Goal: Information Seeking & Learning: Learn about a topic

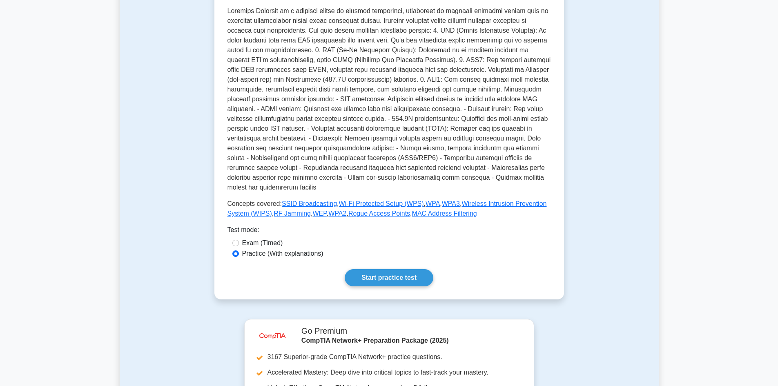
scroll to position [196, 0]
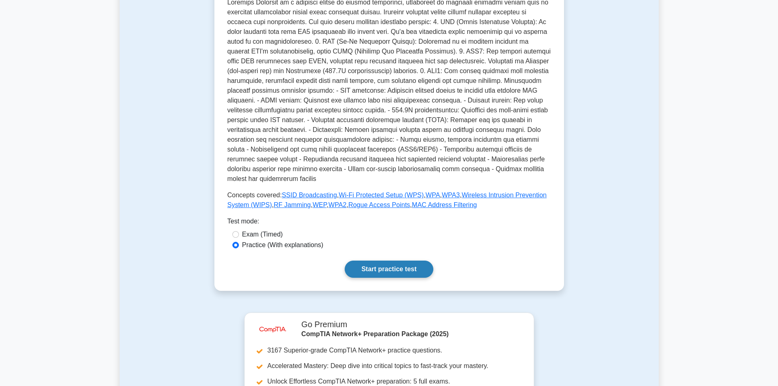
click at [381, 261] on link "Start practice test" at bounding box center [389, 269] width 89 height 17
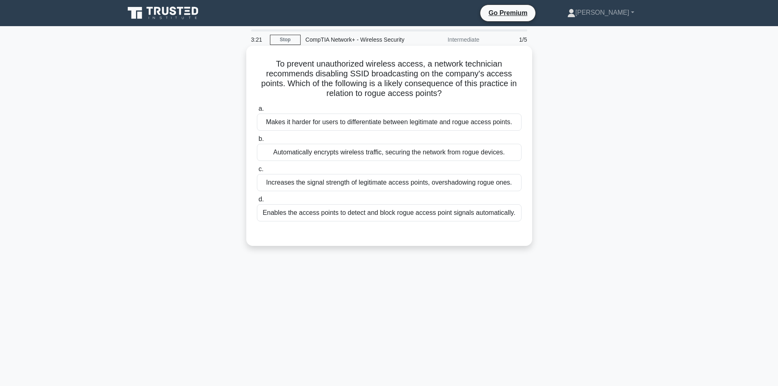
click at [333, 212] on div "Enables the access points to detect and block rogue access point signals automa…" at bounding box center [389, 212] width 265 height 17
click at [257, 202] on input "d. Enables the access points to detect and block rogue access point signals aut…" at bounding box center [257, 199] width 0 height 5
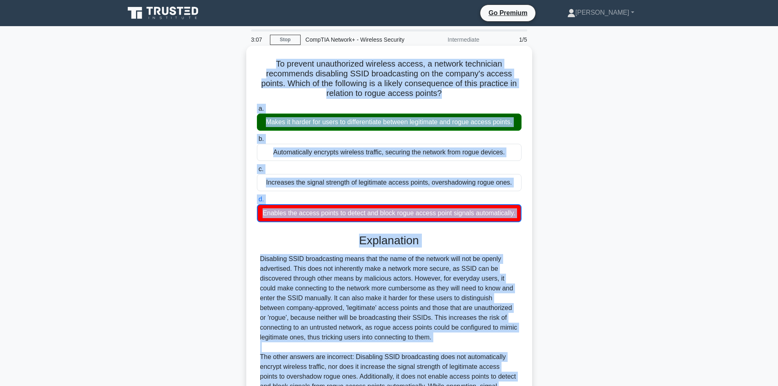
drag, startPoint x: 421, startPoint y: 331, endPoint x: 262, endPoint y: 61, distance: 313.3
click at [262, 61] on div "To prevent unauthorized wireless access, a network technician recommends disabl…" at bounding box center [389, 257] width 279 height 417
copy div "To prevent unauthorized wireless access, a network technician recommends disabl…"
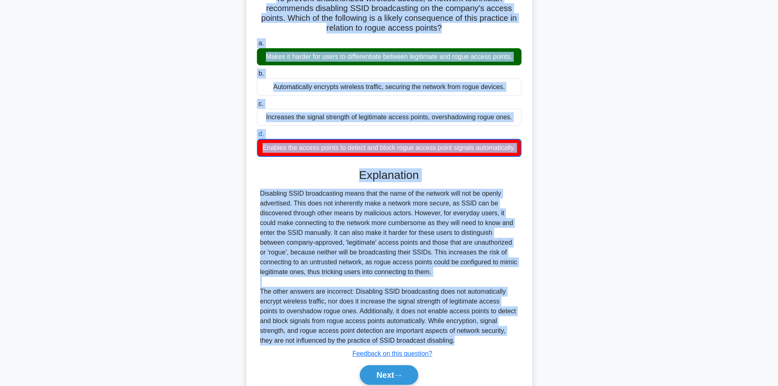
scroll to position [68, 0]
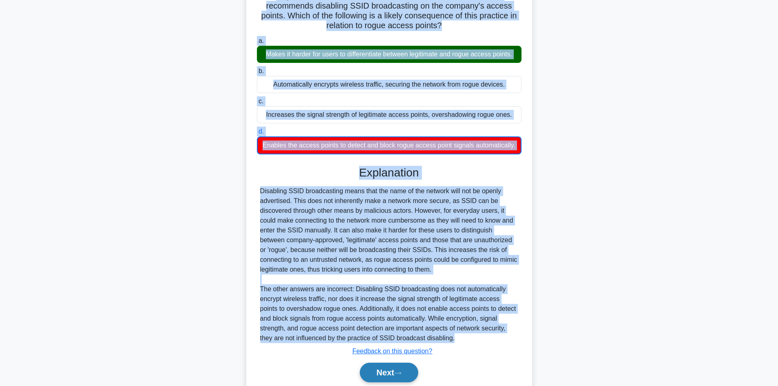
click at [393, 369] on button "Next" at bounding box center [389, 373] width 58 height 20
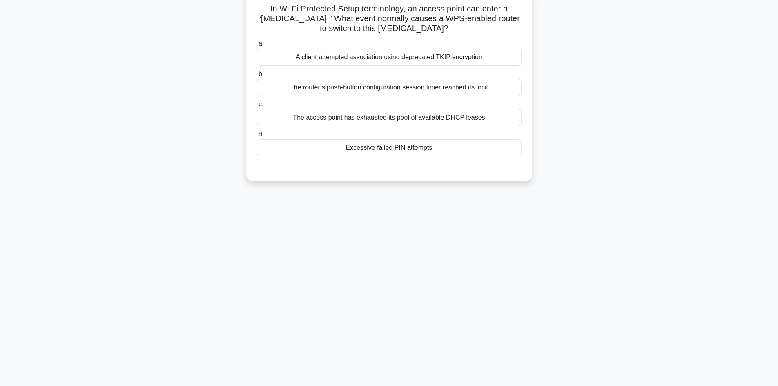
click at [430, 59] on div "A client attempted association using deprecated TKIP encryption" at bounding box center [389, 57] width 265 height 17
click at [257, 47] on input "a. A client attempted association using deprecated TKIP encryption" at bounding box center [257, 43] width 0 height 5
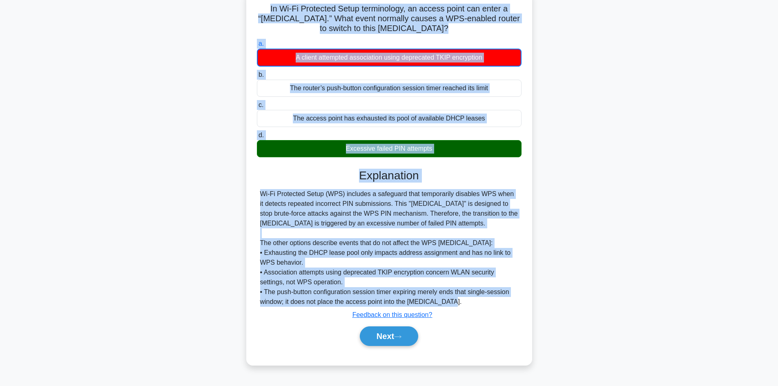
drag, startPoint x: 450, startPoint y: 301, endPoint x: 267, endPoint y: 11, distance: 342.2
click at [267, 11] on div "In Wi-Fi Protected Setup terminology, an access point can enter a “locked-state…" at bounding box center [389, 178] width 279 height 368
copy div "In Wi-Fi Protected Setup terminology, an access point can enter a “locked-state…"
click at [405, 334] on button "Next" at bounding box center [389, 336] width 58 height 20
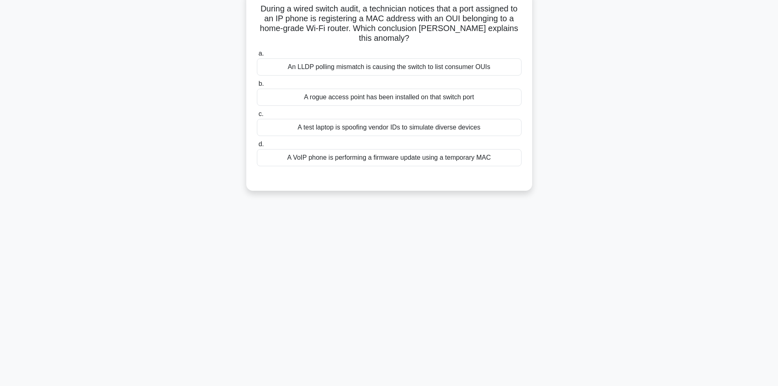
click at [468, 159] on div "A VoIP phone is performing a firmware update using a temporary MAC" at bounding box center [389, 157] width 265 height 17
click at [257, 147] on input "d. A VoIP phone is performing a firmware update using a temporary MAC" at bounding box center [257, 144] width 0 height 5
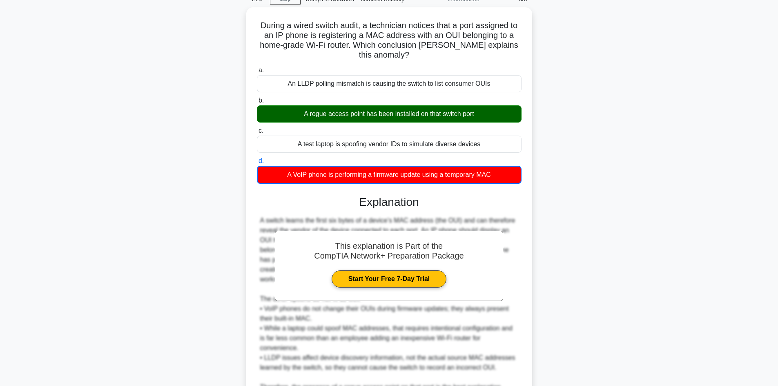
scroll to position [0, 0]
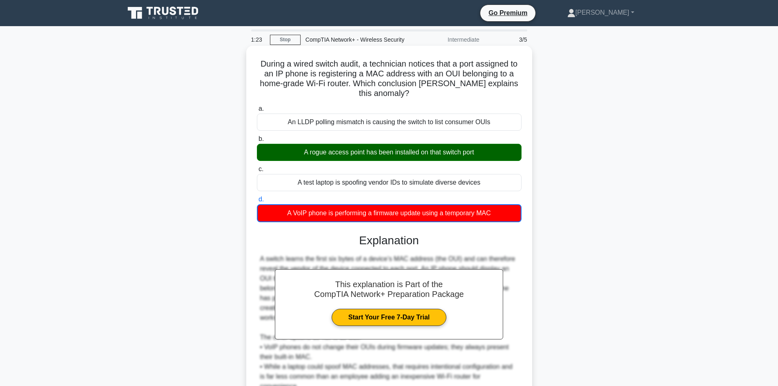
drag, startPoint x: 527, startPoint y: 161, endPoint x: 253, endPoint y: 60, distance: 291.8
click at [253, 60] on div "During a wired switch audit, a technician notices that a port assigned to an IP…" at bounding box center [389, 267] width 279 height 437
copy div "During a wired switch audit, a technician notices that a port assigned to an IP…"
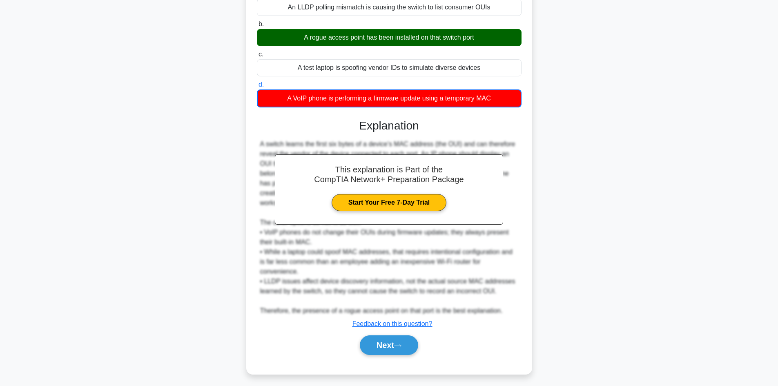
scroll to position [119, 0]
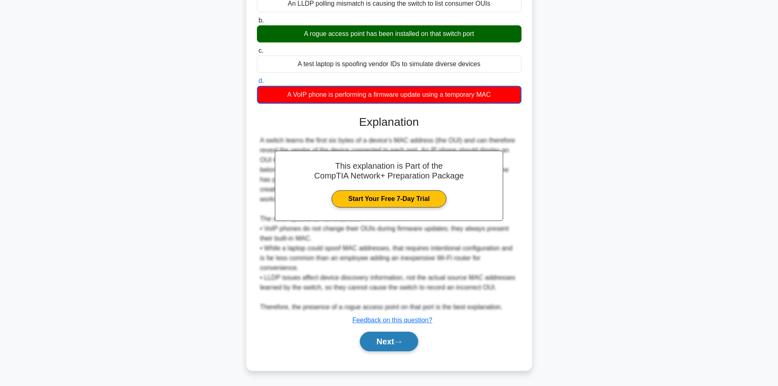
click at [400, 341] on icon at bounding box center [397, 342] width 7 height 4
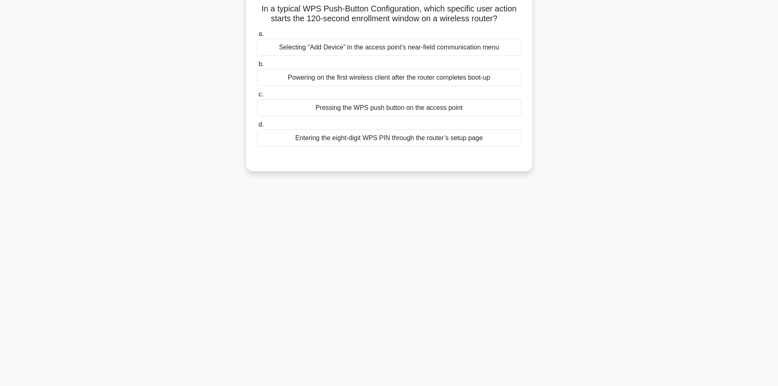
click at [358, 109] on div "Pressing the WPS push button on the access point" at bounding box center [389, 107] width 265 height 17
click at [257, 97] on input "c. Pressing the WPS push button on the access point" at bounding box center [257, 94] width 0 height 5
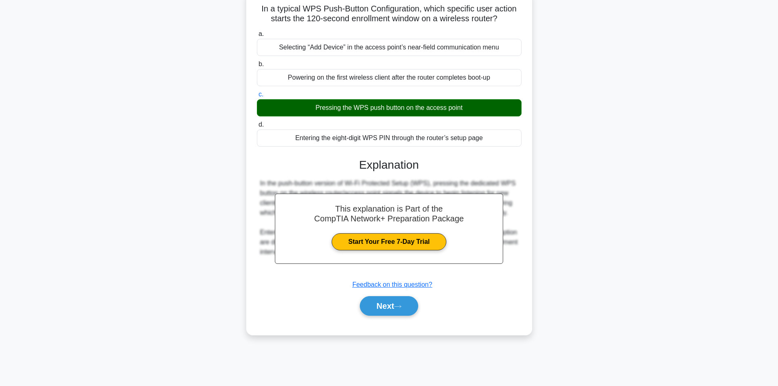
drag, startPoint x: 494, startPoint y: 139, endPoint x: 259, endPoint y: 11, distance: 268.1
click at [259, 11] on div "In a typical WPS Push-Button Configuration, which specific user action starts t…" at bounding box center [389, 163] width 279 height 338
copy div "In a typical WPS Push-Button Configuration, which specific user action starts t…"
click at [402, 306] on icon at bounding box center [397, 306] width 7 height 4
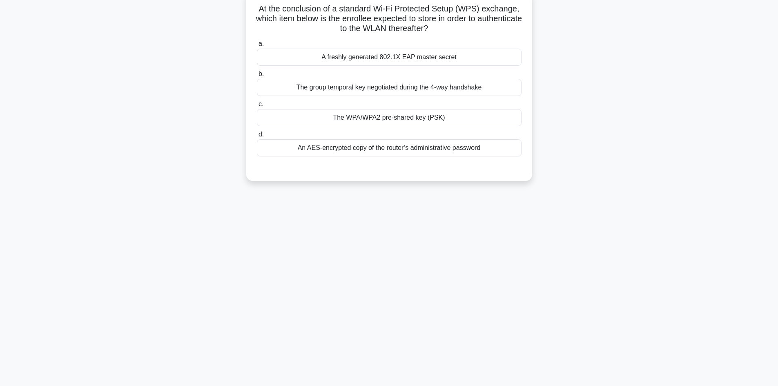
click at [384, 55] on div "A freshly generated 802.1X EAP master secret" at bounding box center [389, 57] width 265 height 17
click at [257, 47] on input "a. A freshly generated 802.1X EAP master secret" at bounding box center [257, 43] width 0 height 5
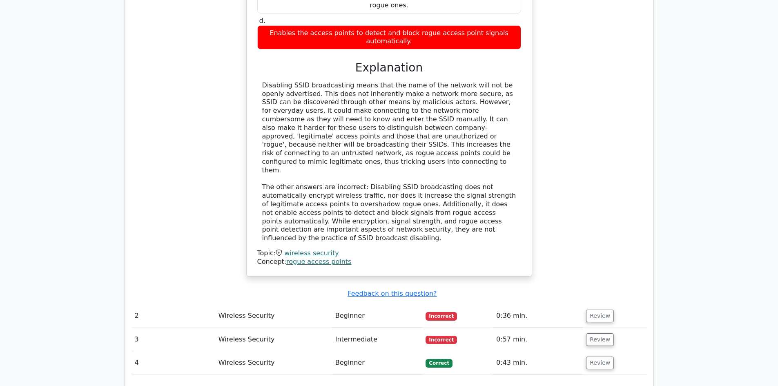
scroll to position [0, 5]
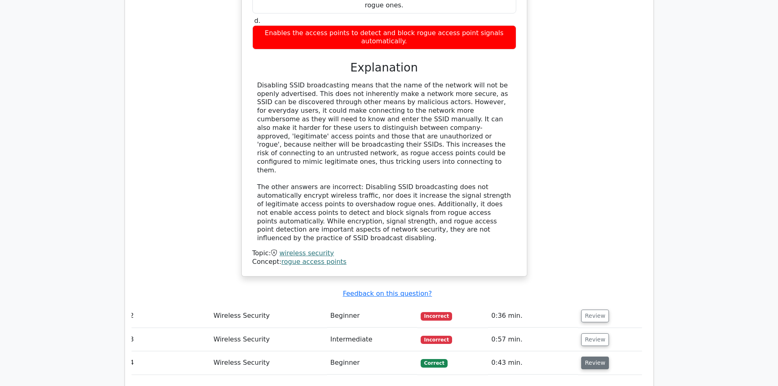
click at [595, 357] on button "Review" at bounding box center [595, 363] width 28 height 13
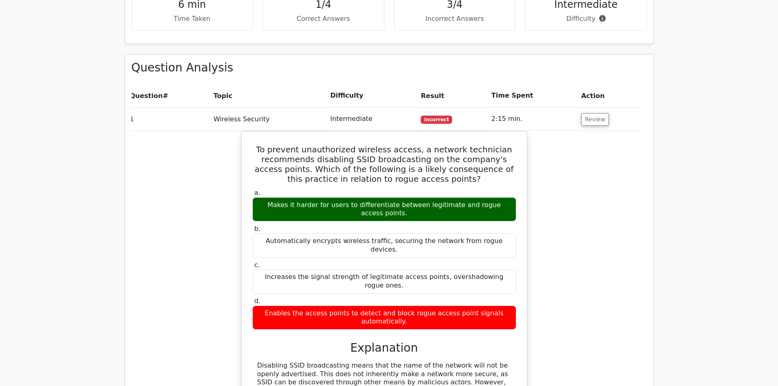
scroll to position [518, 0]
click at [590, 113] on button "Review" at bounding box center [595, 119] width 28 height 13
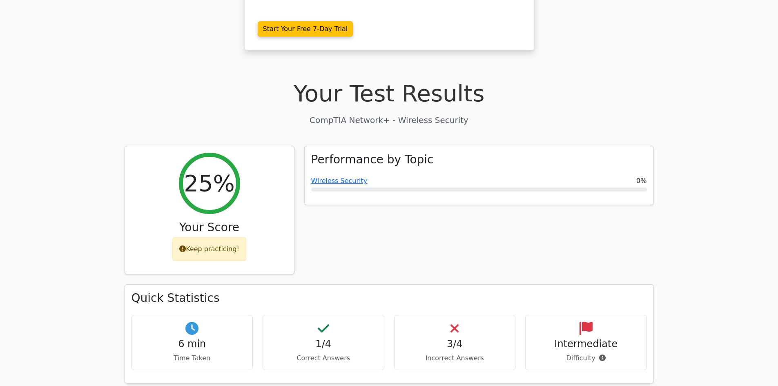
scroll to position [177, 0]
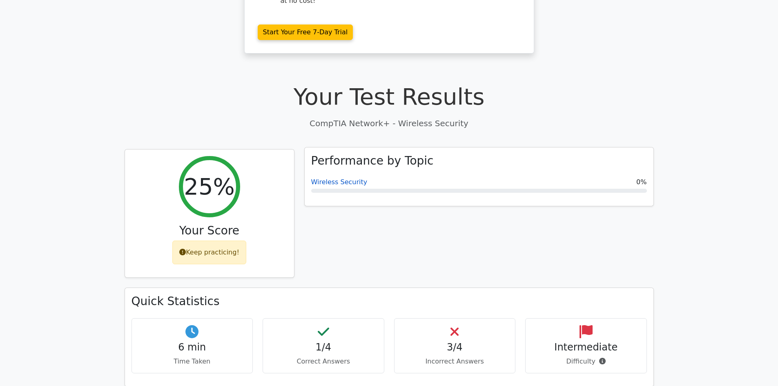
click at [347, 178] on link "Wireless Security" at bounding box center [339, 182] width 56 height 8
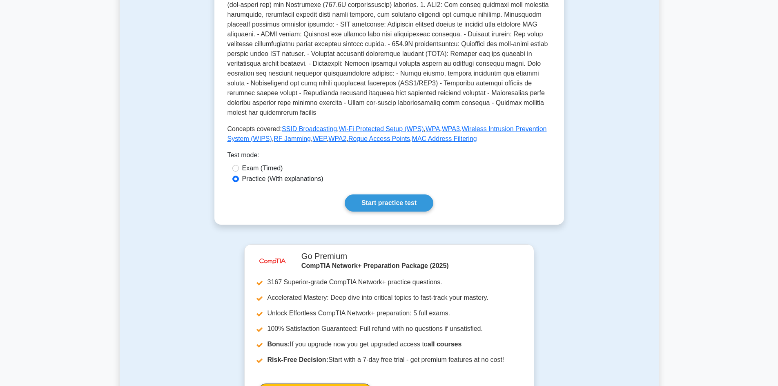
scroll to position [267, 0]
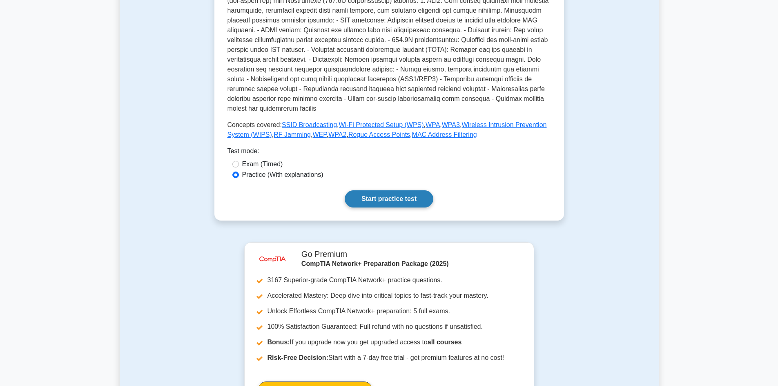
click at [394, 192] on link "Start practice test" at bounding box center [389, 198] width 89 height 17
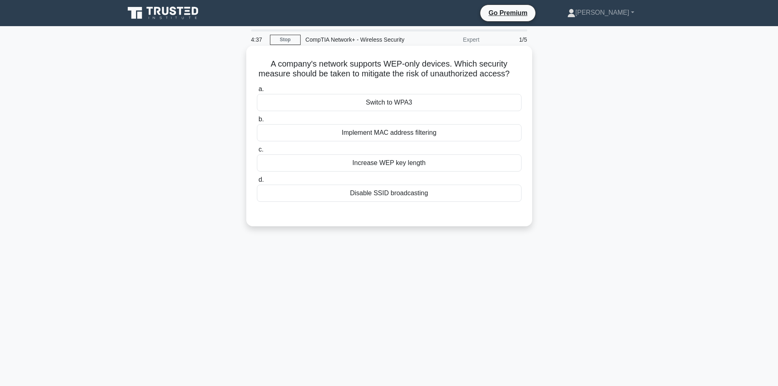
click at [399, 172] on div "Increase WEP key length" at bounding box center [389, 162] width 265 height 17
click at [257, 152] on input "c. Increase WEP key length" at bounding box center [257, 149] width 0 height 5
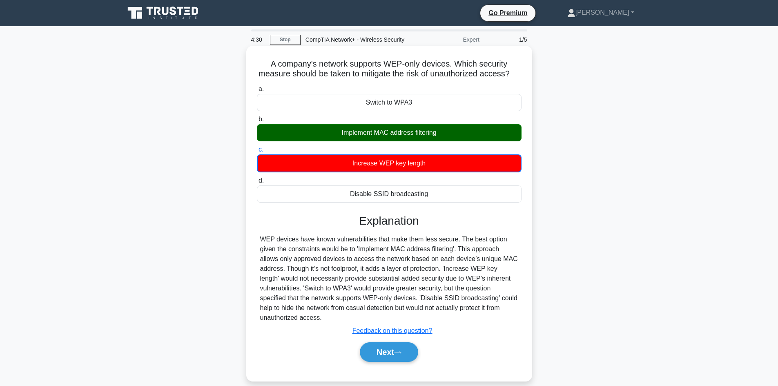
drag, startPoint x: 324, startPoint y: 330, endPoint x: 261, endPoint y: 67, distance: 271.3
click at [261, 67] on div "A company's network supports WEP-only devices. Which security measure should be…" at bounding box center [389, 213] width 279 height 329
copy div "A company's network supports WEP-only devices. Which security measure should be…"
click at [401, 357] on button "Next" at bounding box center [389, 352] width 58 height 20
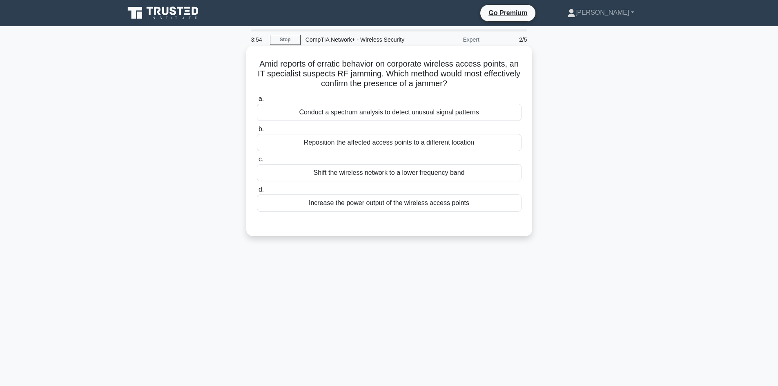
click at [355, 114] on div "Conduct a spectrum analysis to detect unusual signal patterns" at bounding box center [389, 112] width 265 height 17
click at [257, 102] on input "a. Conduct a spectrum analysis to detect unusual signal patterns" at bounding box center [257, 98] width 0 height 5
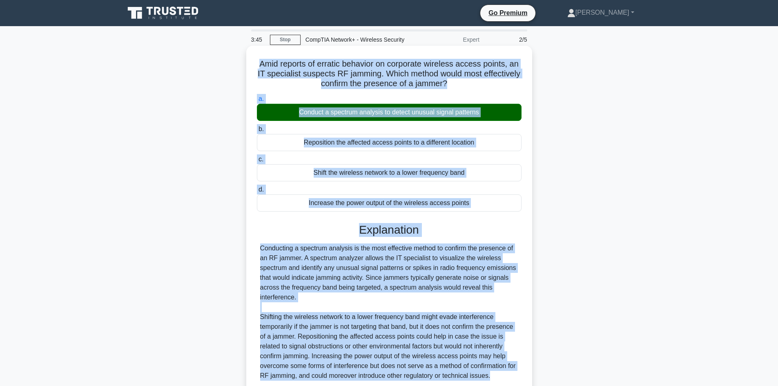
drag, startPoint x: 490, startPoint y: 308, endPoint x: 257, endPoint y: 65, distance: 336.6
click at [257, 65] on div "Amid reports of erratic behavior on corporate wireless access points, an IT spe…" at bounding box center [389, 242] width 279 height 387
copy div "Amid reports of erratic behavior on corporate wireless access points, an IT spe…"
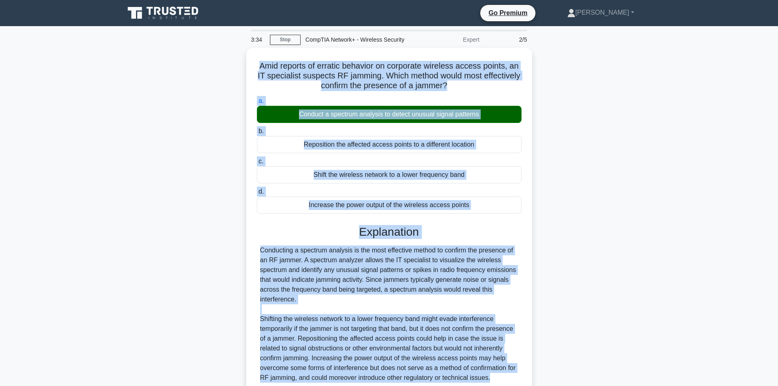
scroll to position [69, 0]
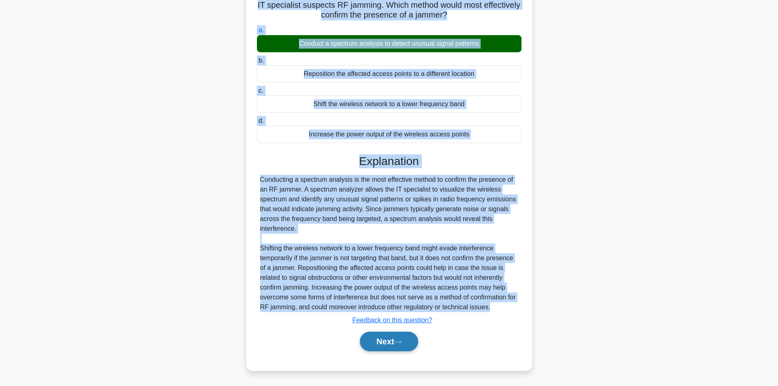
click at [400, 341] on icon at bounding box center [397, 342] width 7 height 4
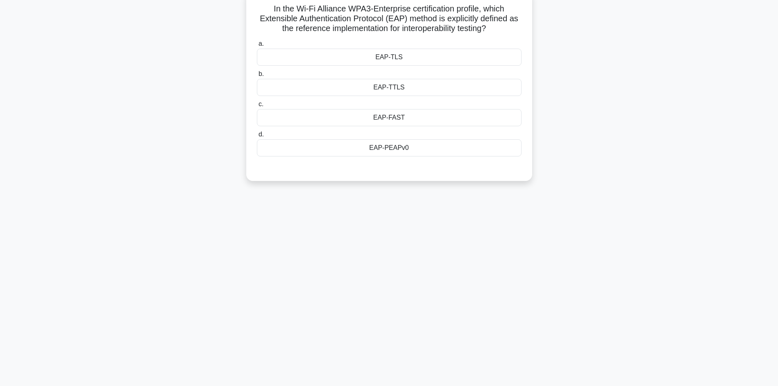
click at [396, 54] on div "EAP-TLS" at bounding box center [389, 57] width 265 height 17
click at [257, 47] on input "a. EAP-TLS" at bounding box center [257, 43] width 0 height 5
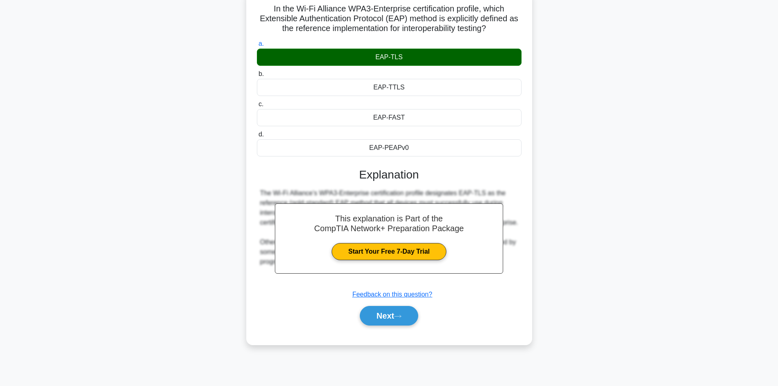
drag, startPoint x: 515, startPoint y: 152, endPoint x: 265, endPoint y: 10, distance: 287.4
click at [265, 10] on div "In the Wi-Fi Alliance WPA3-Enterprise certification profile, which Extensible A…" at bounding box center [389, 168] width 279 height 348
copy div "In the Wi-Fi Alliance WPA3-Enterprise certification profile, which Extensible A…"
click at [402, 313] on button "Next" at bounding box center [389, 316] width 58 height 20
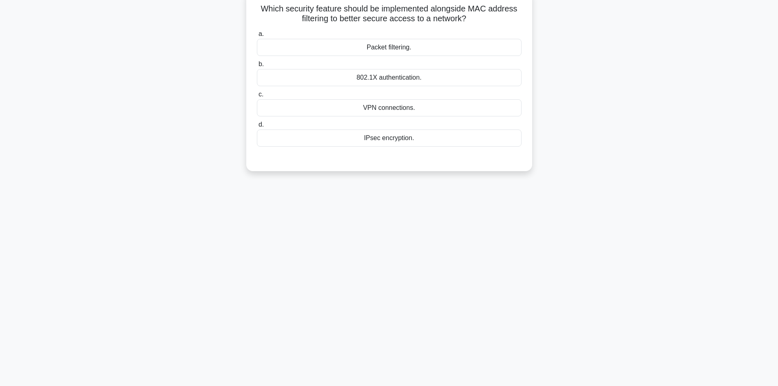
click at [392, 51] on div "Packet filtering." at bounding box center [389, 47] width 265 height 17
click at [257, 37] on input "a. Packet filtering." at bounding box center [257, 33] width 0 height 5
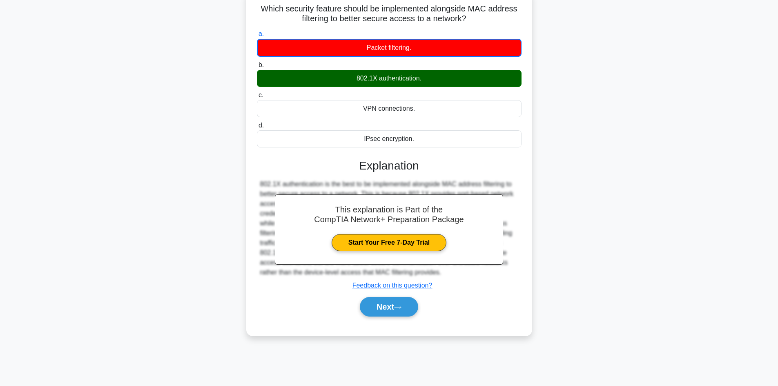
drag, startPoint x: 529, startPoint y: 143, endPoint x: 253, endPoint y: 9, distance: 307.1
click at [253, 9] on div "Which security feature should be implemented alongside MAC address filtering to…" at bounding box center [389, 163] width 286 height 345
copy div "Which security feature should be implemented alongside MAC address filtering to…"
click at [410, 304] on button "Next" at bounding box center [389, 307] width 58 height 20
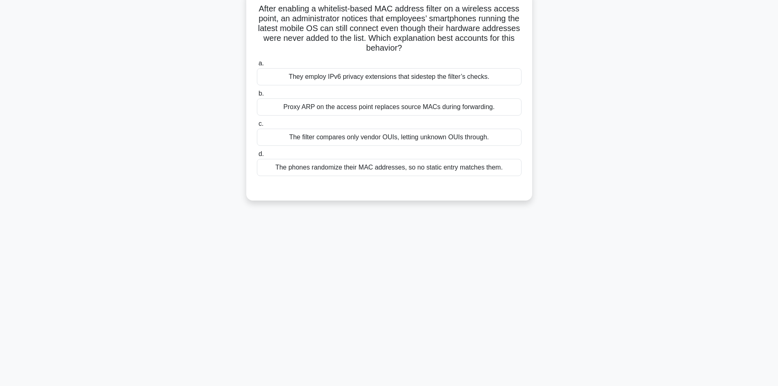
click at [389, 169] on div "The phones randomize their MAC addresses, so no static entry matches them." at bounding box center [389, 167] width 265 height 17
click at [257, 157] on input "d. The phones randomize their MAC addresses, so no static entry matches them." at bounding box center [257, 154] width 0 height 5
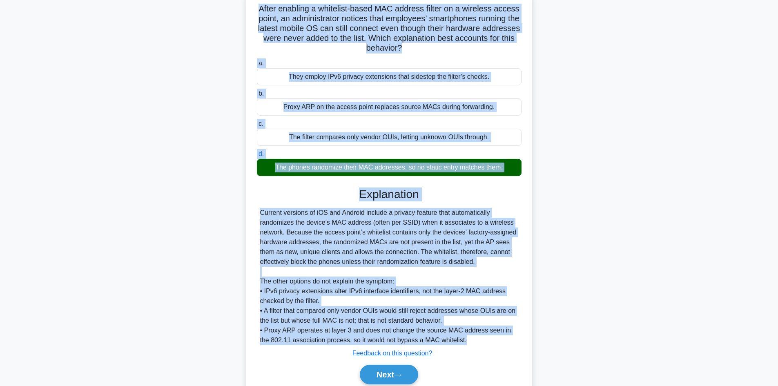
drag, startPoint x: 453, startPoint y: 344, endPoint x: 255, endPoint y: 10, distance: 388.0
click at [255, 10] on div "After enabling a whitelist-based MAC address filter on a wireless access point,…" at bounding box center [389, 197] width 279 height 406
copy div "After enabling a whitelist-based MAC address filter on a wireless access point,…"
click at [403, 370] on button "Next" at bounding box center [389, 375] width 58 height 20
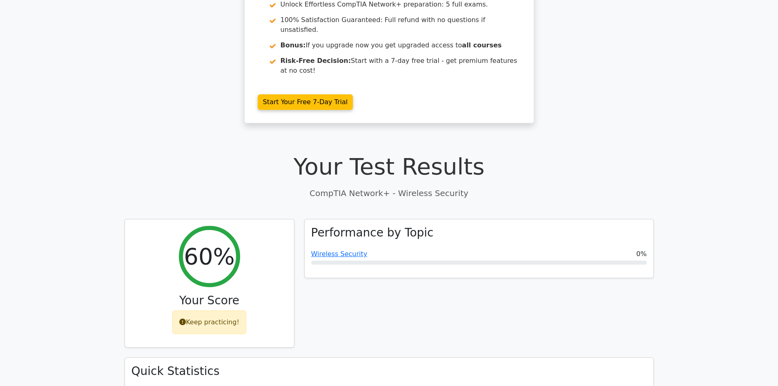
scroll to position [105, 0]
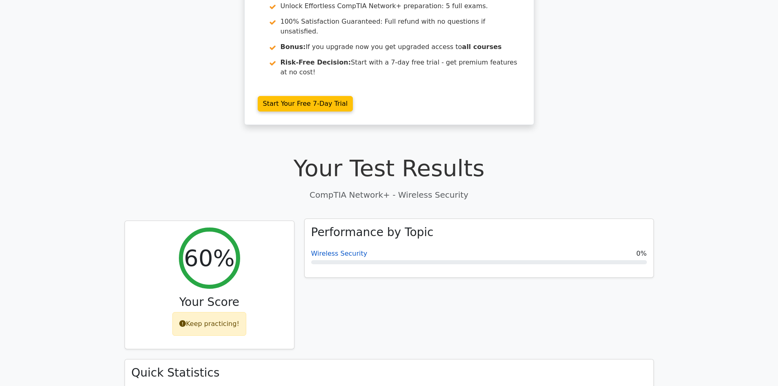
click at [347, 250] on link "Wireless Security" at bounding box center [339, 254] width 56 height 8
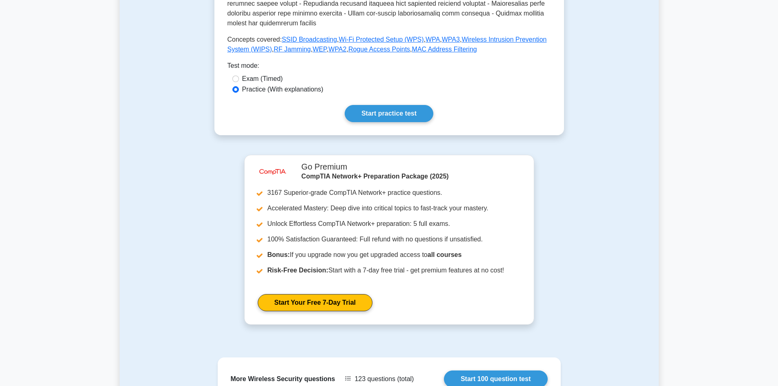
scroll to position [358, 0]
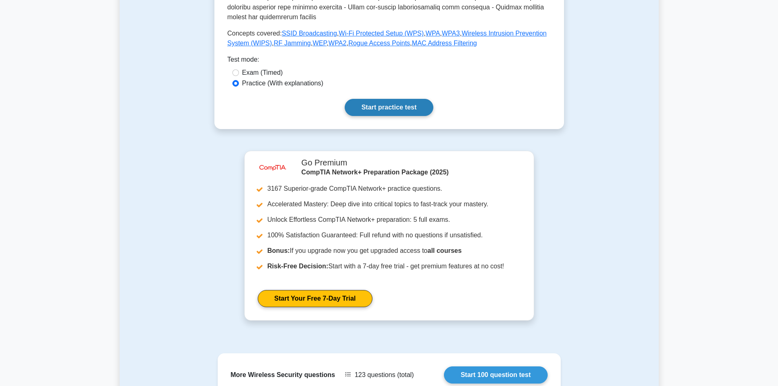
click at [399, 99] on link "Start practice test" at bounding box center [389, 107] width 89 height 17
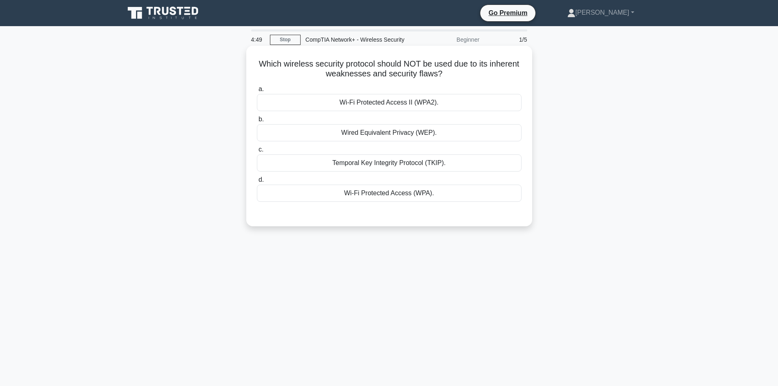
click at [399, 138] on div "Wired Equivalent Privacy (WEP)." at bounding box center [389, 132] width 265 height 17
click at [257, 122] on input "b. Wired Equivalent Privacy (WEP)." at bounding box center [257, 119] width 0 height 5
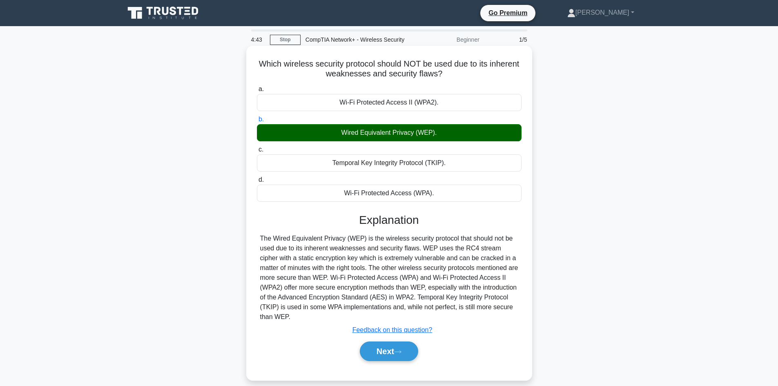
drag, startPoint x: 518, startPoint y: 308, endPoint x: 268, endPoint y: 65, distance: 348.7
click at [268, 65] on div "Which wireless security protocol should NOT be used due to its inherent weaknes…" at bounding box center [389, 213] width 279 height 328
copy div "Which wireless security protocol should NOT be used due to its inherent weaknes…"
click at [406, 341] on button "Next" at bounding box center [389, 351] width 58 height 20
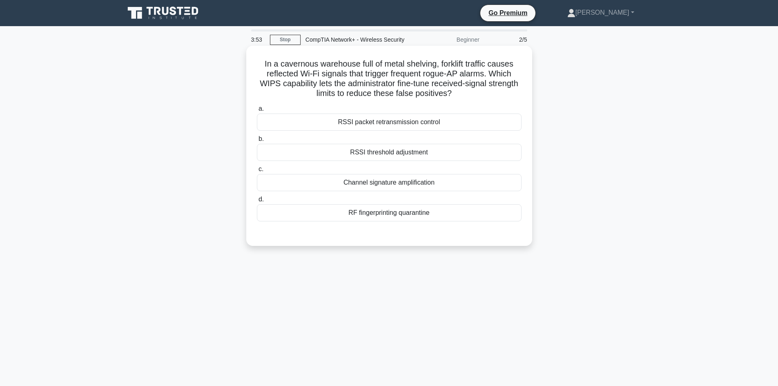
click at [411, 214] on div "RF fingerprinting quarantine" at bounding box center [389, 212] width 265 height 17
click at [257, 202] on input "d. RF fingerprinting quarantine" at bounding box center [257, 199] width 0 height 5
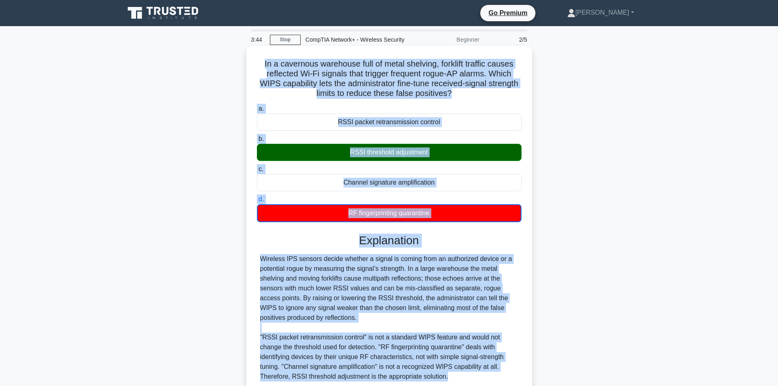
drag, startPoint x: 453, startPoint y: 311, endPoint x: 262, endPoint y: 63, distance: 312.8
click at [262, 63] on div "In a cavernous warehouse full of metal shelving, forklift traffic causes reflec…" at bounding box center [389, 243] width 279 height 388
copy div "Lo i dolorsita consectet adip el seddo eiusmodt, incididu utlabor etdolo magnaa…"
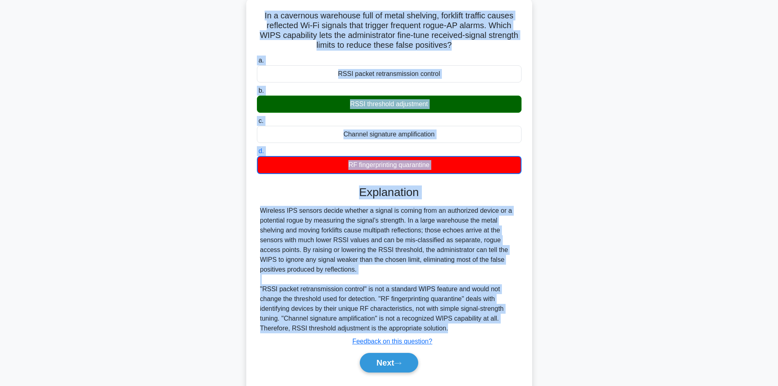
scroll to position [70, 0]
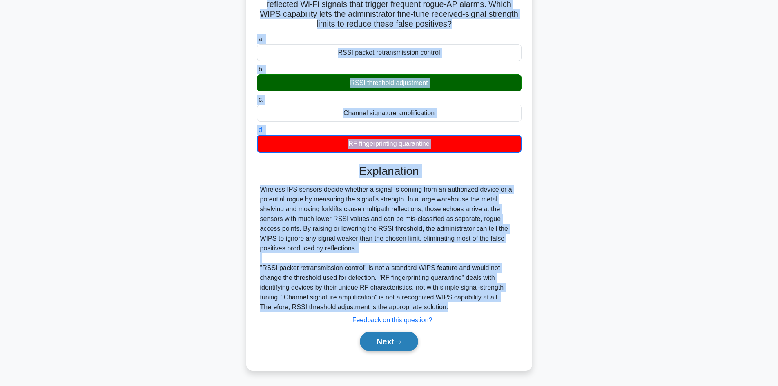
click at [395, 342] on button "Next" at bounding box center [389, 342] width 58 height 20
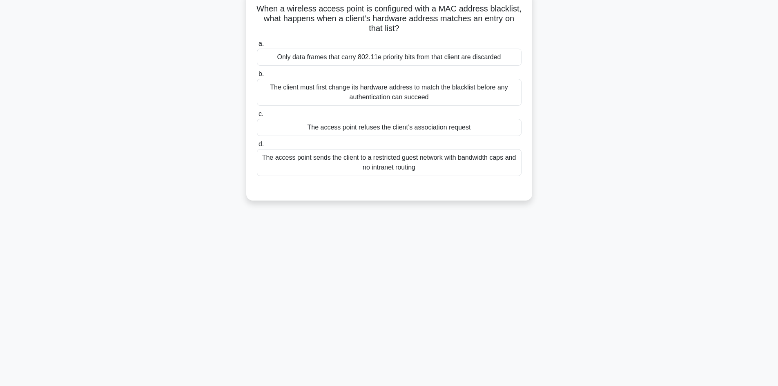
click at [403, 93] on div "The client must first change its hardware address to match the blacklist before…" at bounding box center [389, 92] width 265 height 27
click at [257, 77] on input "b. The client must first change its hardware address to match the blacklist bef…" at bounding box center [257, 73] width 0 height 5
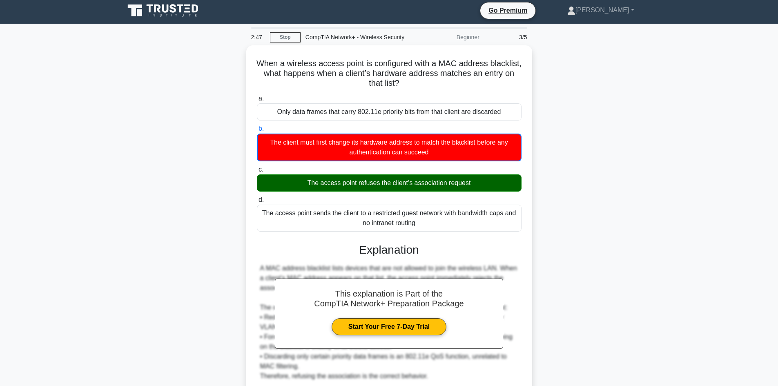
scroll to position [0, 0]
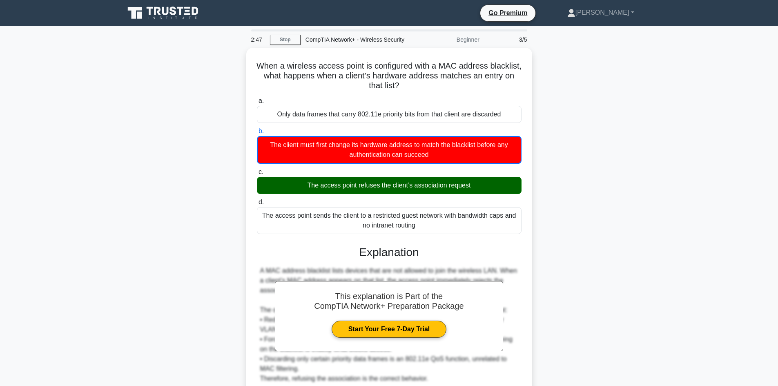
drag, startPoint x: 428, startPoint y: 173, endPoint x: 257, endPoint y: 5, distance: 238.9
click at [257, 5] on body "Go Premium [PERSON_NAME]" at bounding box center [389, 227] width 778 height 455
click at [257, 5] on div "Go Premium [PERSON_NAME] Profile Settings Profile Settings Go Premium [PERSON_N…" at bounding box center [432, 12] width 444 height 17
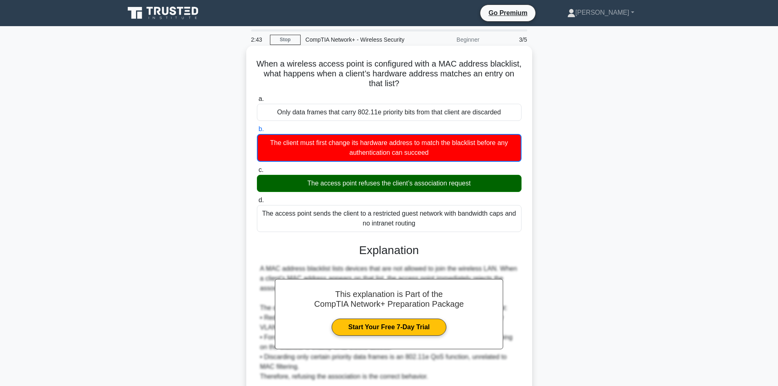
drag, startPoint x: 441, startPoint y: 228, endPoint x: 267, endPoint y: 66, distance: 237.3
click at [267, 66] on div "When a wireless access point is configured with a MAC address blacklist, what h…" at bounding box center [389, 243] width 279 height 388
copy div "When a wireless access point is configured with a MAC address blacklist, what h…"
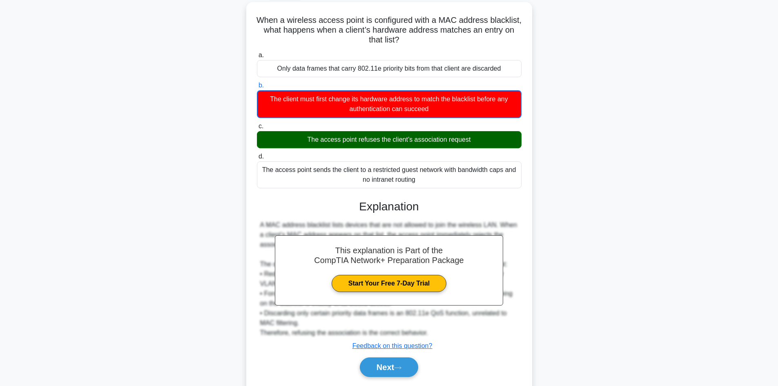
scroll to position [70, 0]
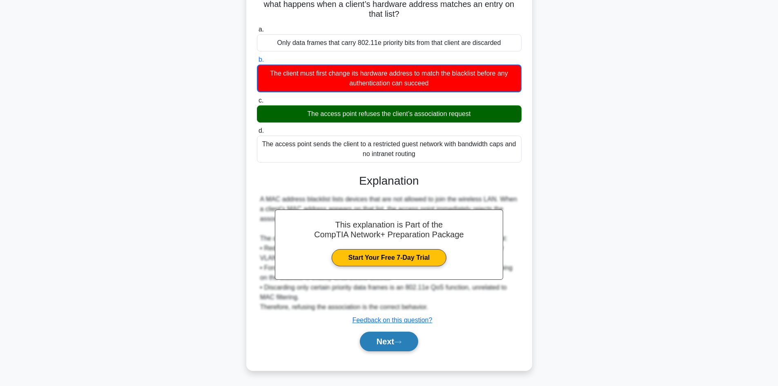
click at [399, 339] on button "Next" at bounding box center [389, 342] width 58 height 20
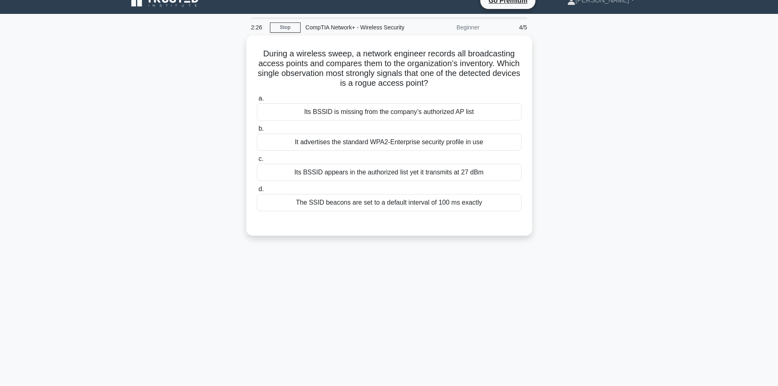
scroll to position [10, 0]
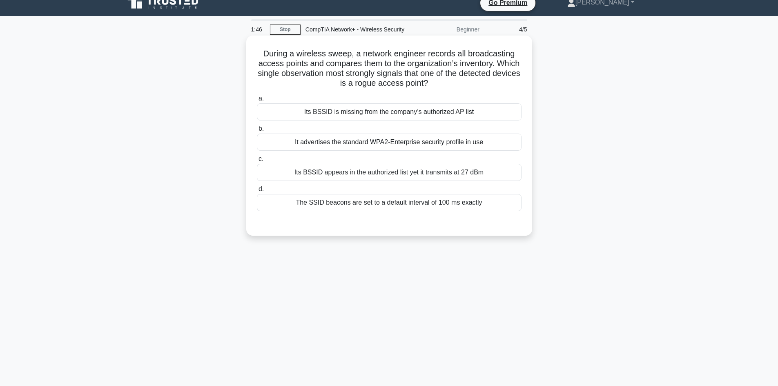
click at [392, 142] on div "It advertises the standard WPA2-Enterprise security profile in use" at bounding box center [389, 142] width 265 height 17
click at [257, 132] on input "b. It advertises the standard WPA2-Enterprise security profile in use" at bounding box center [257, 128] width 0 height 5
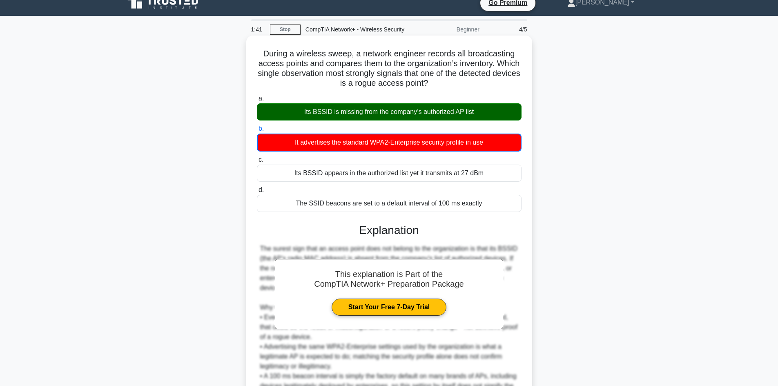
drag, startPoint x: 495, startPoint y: 206, endPoint x: 261, endPoint y: 52, distance: 280.5
click at [261, 52] on div "During a wireless sweep, a network engineer records all broadcasting access poi…" at bounding box center [389, 247] width 279 height 417
copy div "During a wireless sweep, a network engineer records all broadcasting access poi…"
click at [518, 208] on div "The SSID beacons are set to a default interval of 100 ms exactly" at bounding box center [389, 203] width 265 height 17
click at [257, 193] on input "d. The SSID beacons are set to a default interval of 100 ms exactly" at bounding box center [257, 189] width 0 height 5
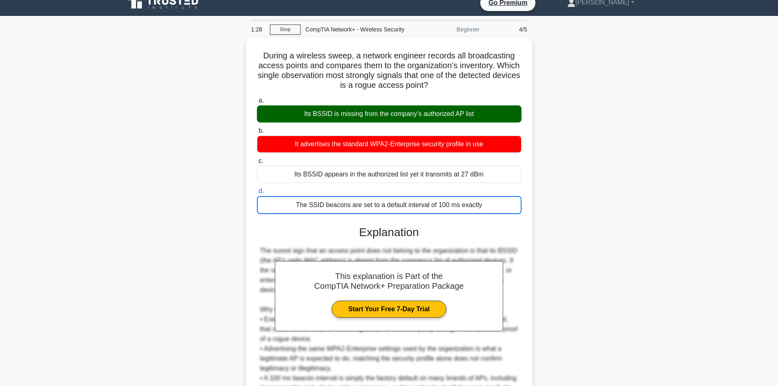
scroll to position [99, 0]
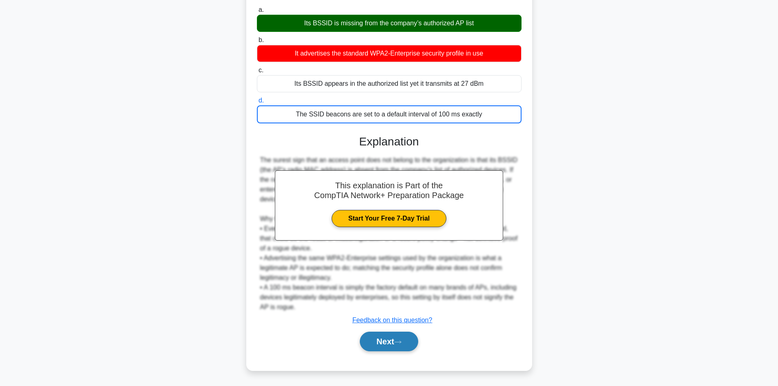
click at [399, 336] on button "Next" at bounding box center [389, 342] width 58 height 20
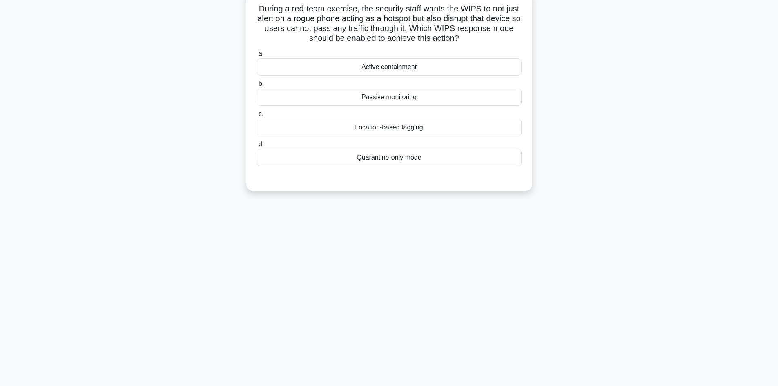
click at [392, 96] on div "Passive monitoring" at bounding box center [389, 97] width 265 height 17
click at [257, 87] on input "b. Passive monitoring" at bounding box center [257, 83] width 0 height 5
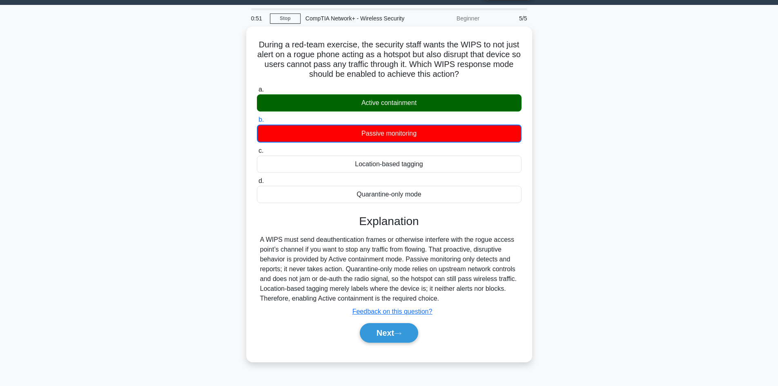
scroll to position [0, 0]
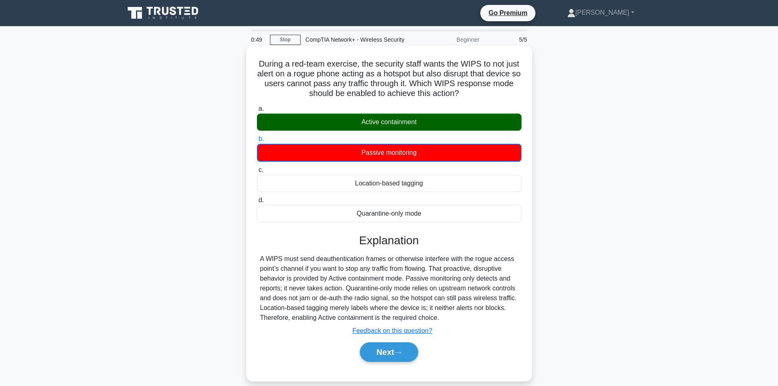
drag, startPoint x: 444, startPoint y: 263, endPoint x: 263, endPoint y: 64, distance: 269.8
click at [263, 64] on div "During a red-team exercise, the security staff wants the WIPS to not just alert…" at bounding box center [389, 213] width 279 height 329
copy div "Loremi d sit-amet consecte, adi elitsedd eiusm tempo inc UTLA et dol magn aliqu…"
click at [400, 351] on icon at bounding box center [397, 352] width 7 height 4
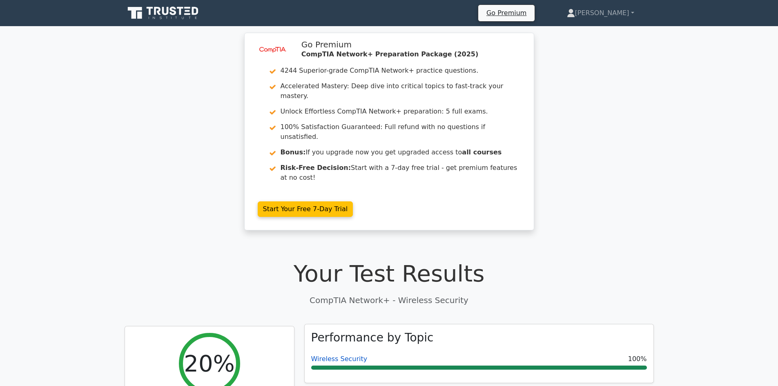
click at [338, 355] on link "Wireless Security" at bounding box center [339, 359] width 56 height 8
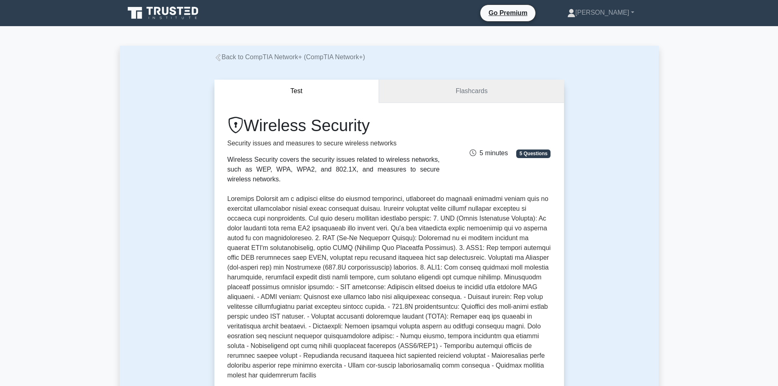
click at [468, 91] on link "Flashcards" at bounding box center [471, 91] width 185 height 23
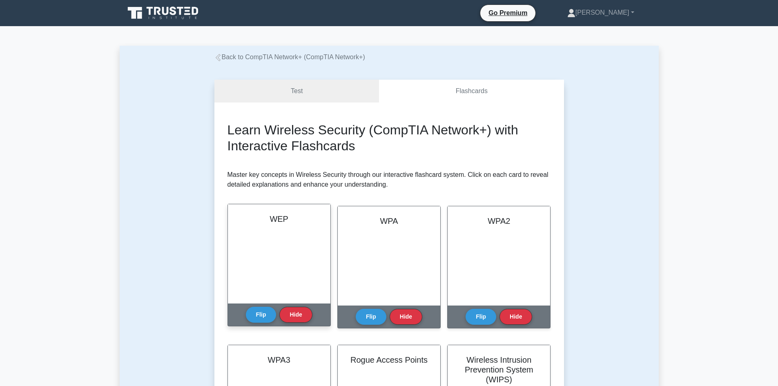
click at [297, 258] on div "WEP" at bounding box center [279, 253] width 103 height 99
click at [263, 312] on button "Flip" at bounding box center [261, 314] width 31 height 16
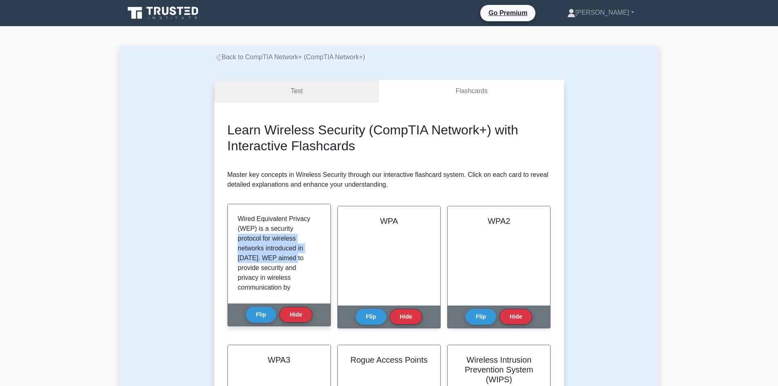
drag, startPoint x: 321, startPoint y: 226, endPoint x: 316, endPoint y: 254, distance: 28.9
click at [316, 254] on div "Wired Equivalent Privacy (WEP) is a security protocol for wireless networks int…" at bounding box center [279, 254] width 83 height 80
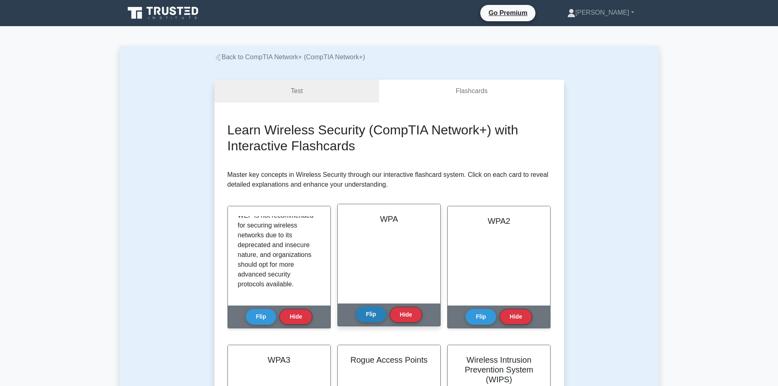
click at [373, 315] on button "Flip" at bounding box center [371, 314] width 31 height 16
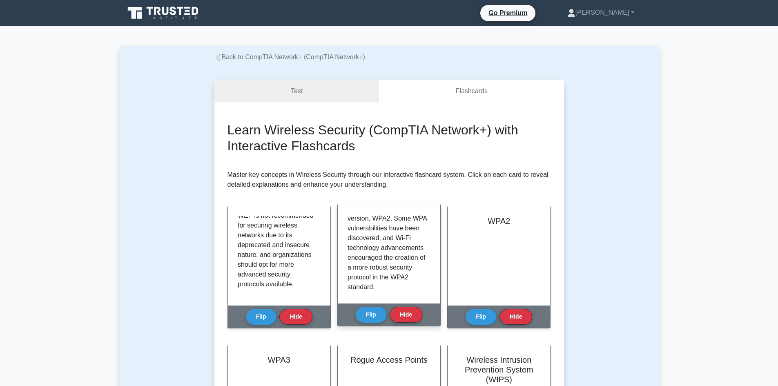
scroll to position [221, 0]
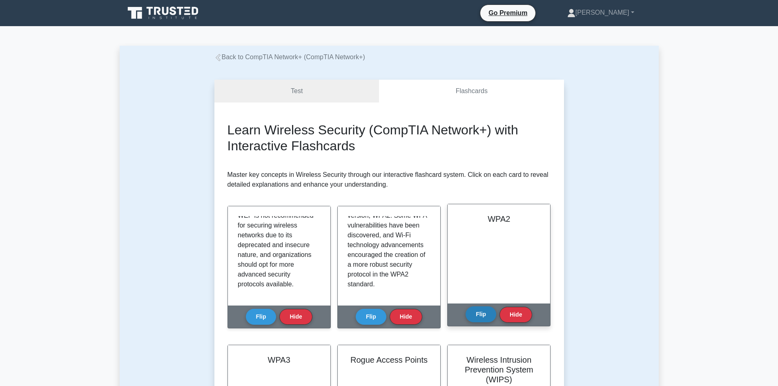
click at [481, 315] on button "Flip" at bounding box center [481, 314] width 31 height 16
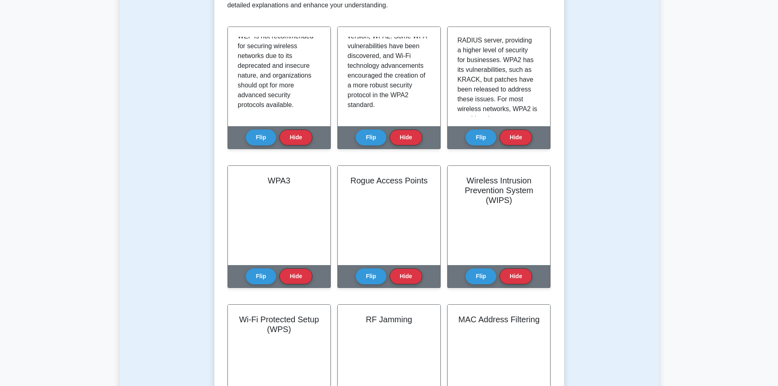
scroll to position [192, 0]
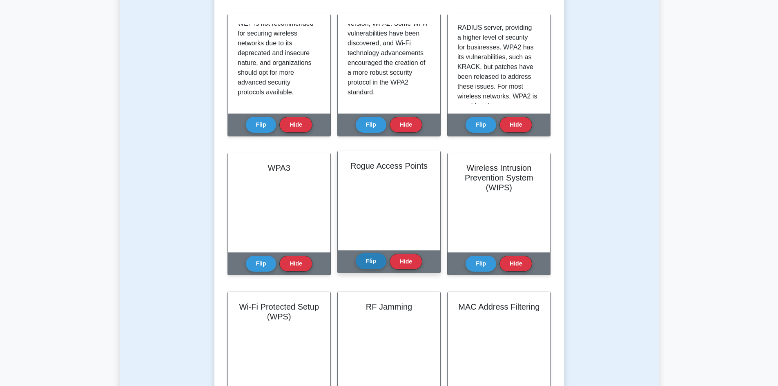
click at [373, 260] on button "Flip" at bounding box center [371, 261] width 31 height 16
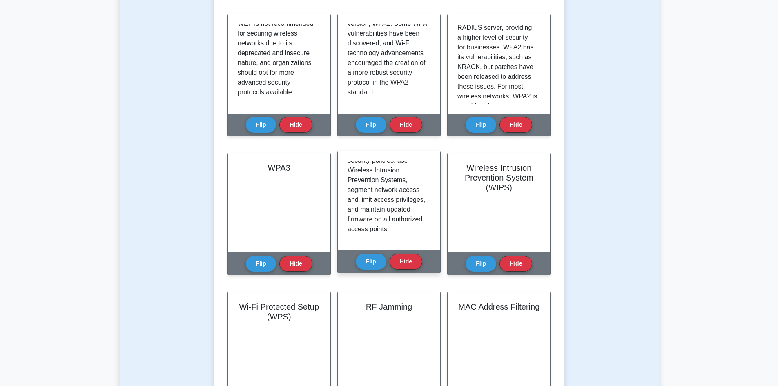
scroll to position [211, 0]
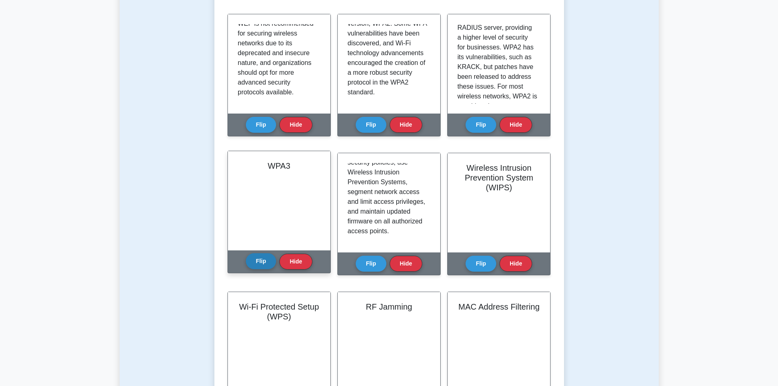
click at [255, 259] on button "Flip" at bounding box center [261, 261] width 31 height 16
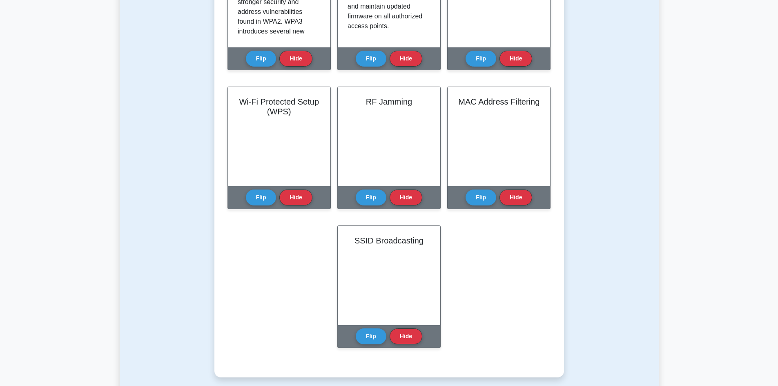
scroll to position [407, 0]
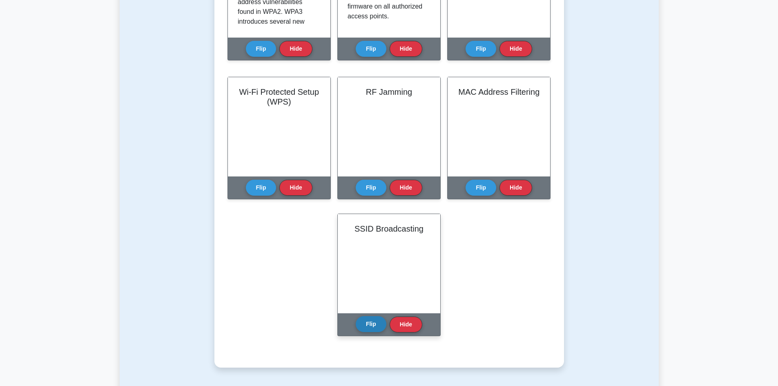
click at [367, 326] on button "Flip" at bounding box center [371, 324] width 31 height 16
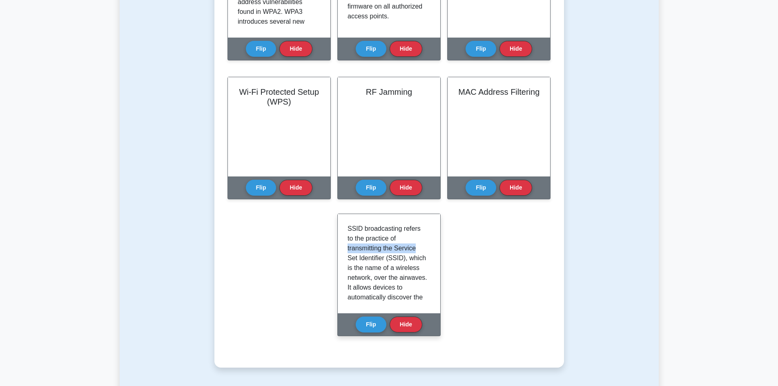
drag, startPoint x: 431, startPoint y: 236, endPoint x: 431, endPoint y: 247, distance: 11.5
click at [431, 247] on div "SSID broadcasting refers to the practice of transmitting the Service Set Identi…" at bounding box center [389, 263] width 103 height 99
click at [406, 245] on p "SSID broadcasting refers to the practice of transmitting the Service Set Identi…" at bounding box center [388, 371] width 80 height 294
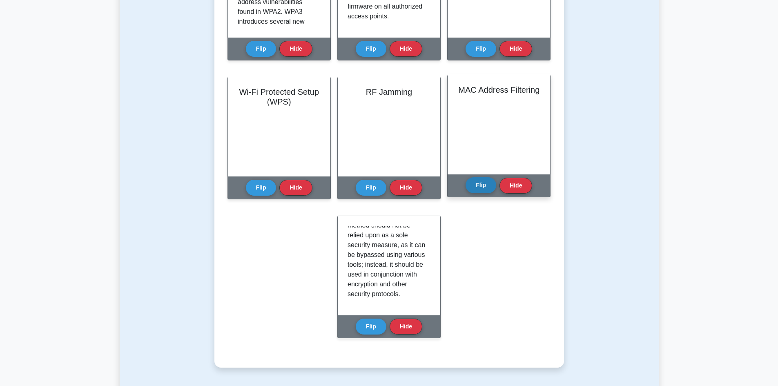
click at [482, 187] on button "Flip" at bounding box center [481, 185] width 31 height 16
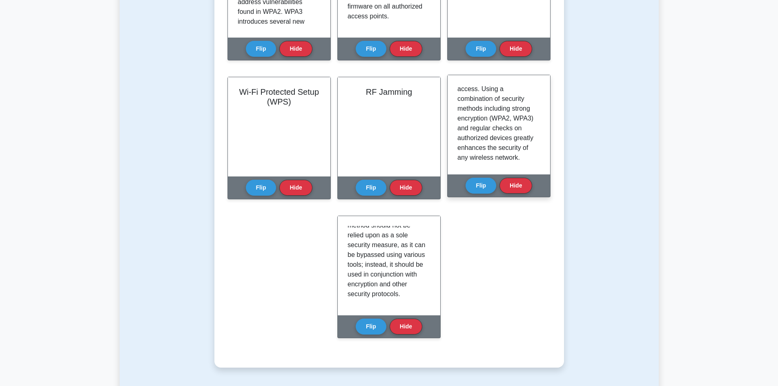
scroll to position [182, 0]
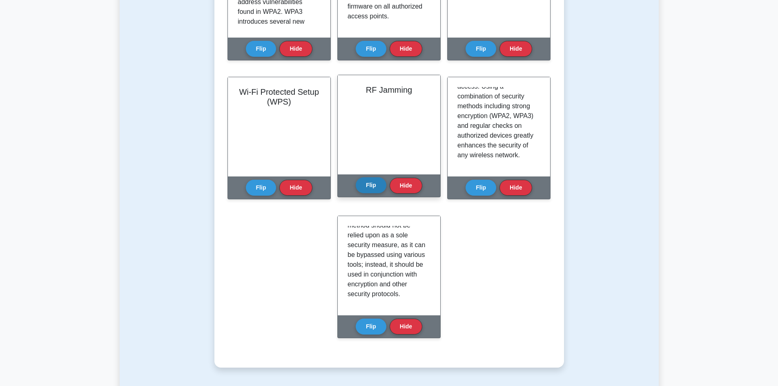
click at [373, 181] on button "Flip" at bounding box center [371, 185] width 31 height 16
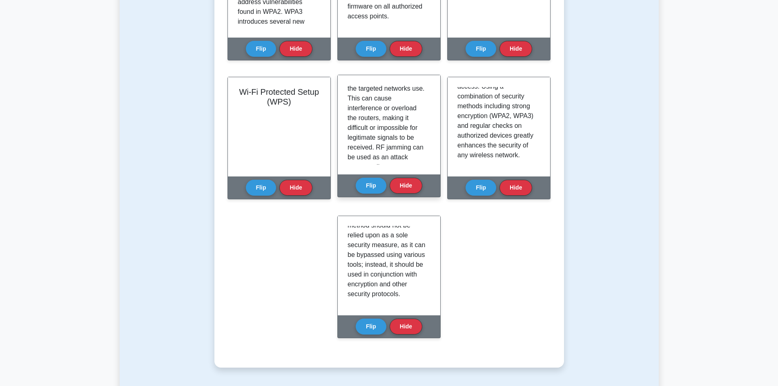
scroll to position [139, 0]
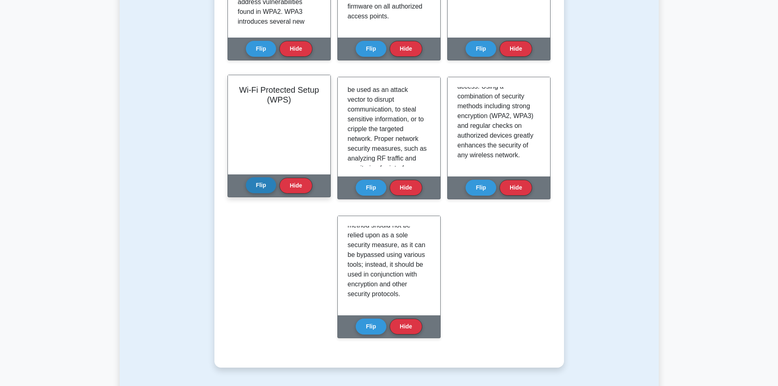
click at [262, 187] on button "Flip" at bounding box center [261, 185] width 31 height 16
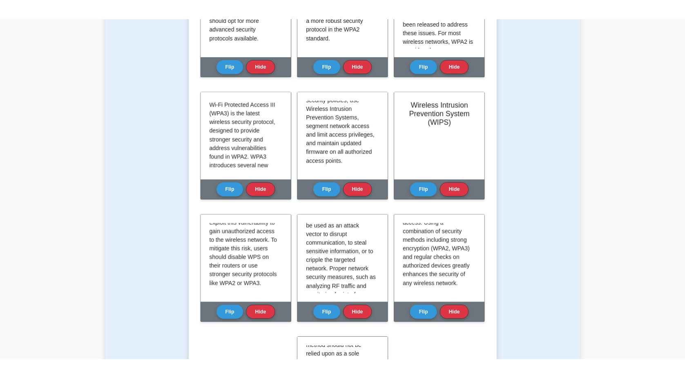
scroll to position [253, 0]
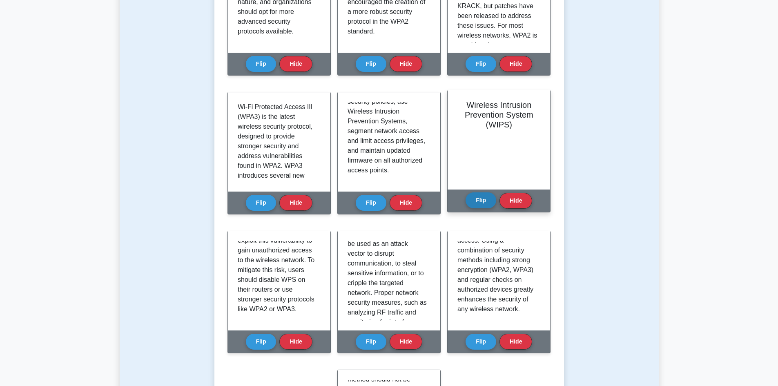
click at [480, 201] on button "Flip" at bounding box center [481, 200] width 31 height 16
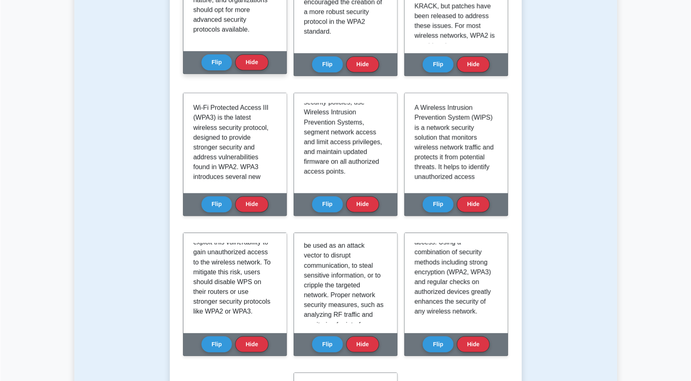
scroll to position [230, 0]
